Goal: Check status: Check status

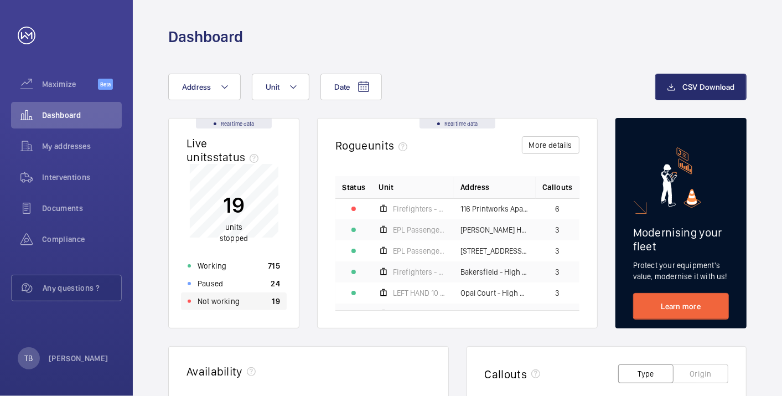
click at [253, 299] on div "Not working 19" at bounding box center [234, 301] width 106 height 18
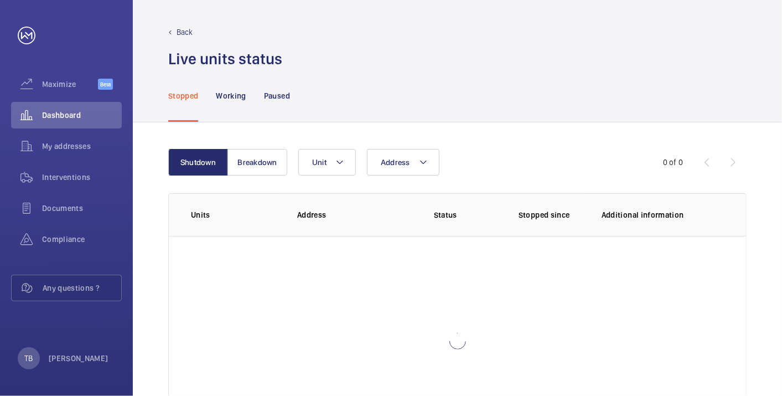
scroll to position [76, 0]
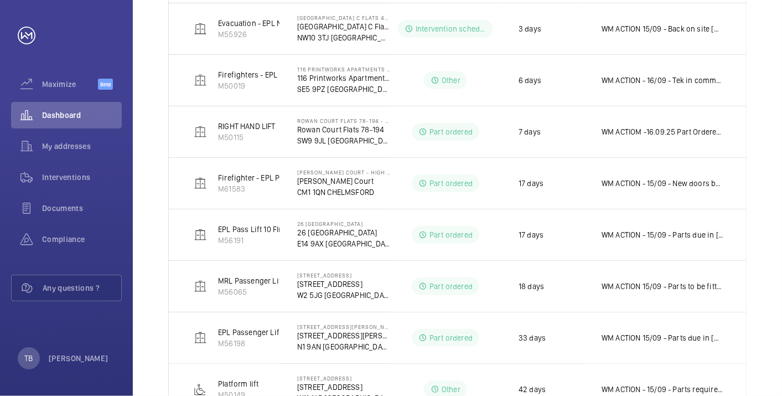
scroll to position [327, 0]
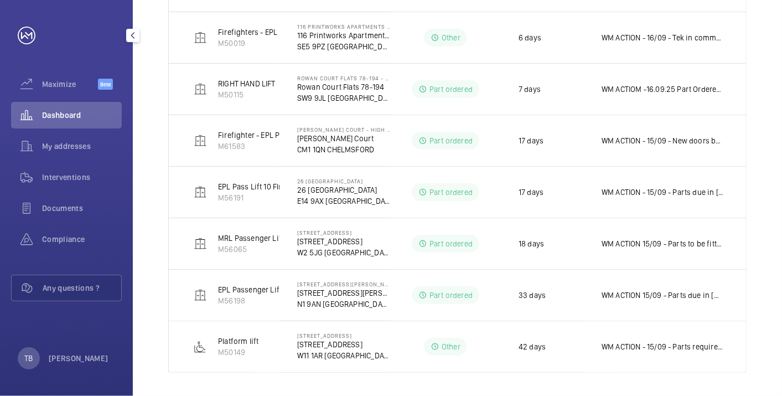
click at [38, 115] on wm-front-icon-button at bounding box center [26, 115] width 31 height 27
